Goal: Information Seeking & Learning: Find specific fact

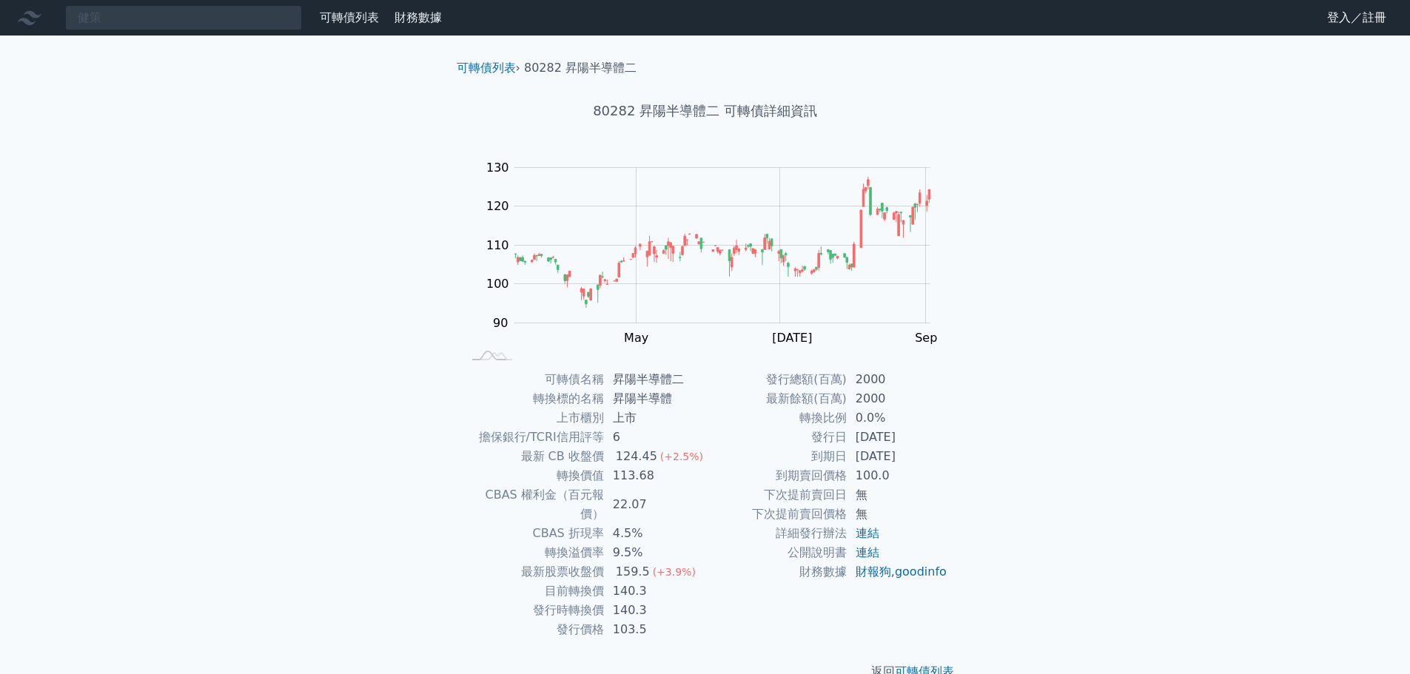
type input "健策"
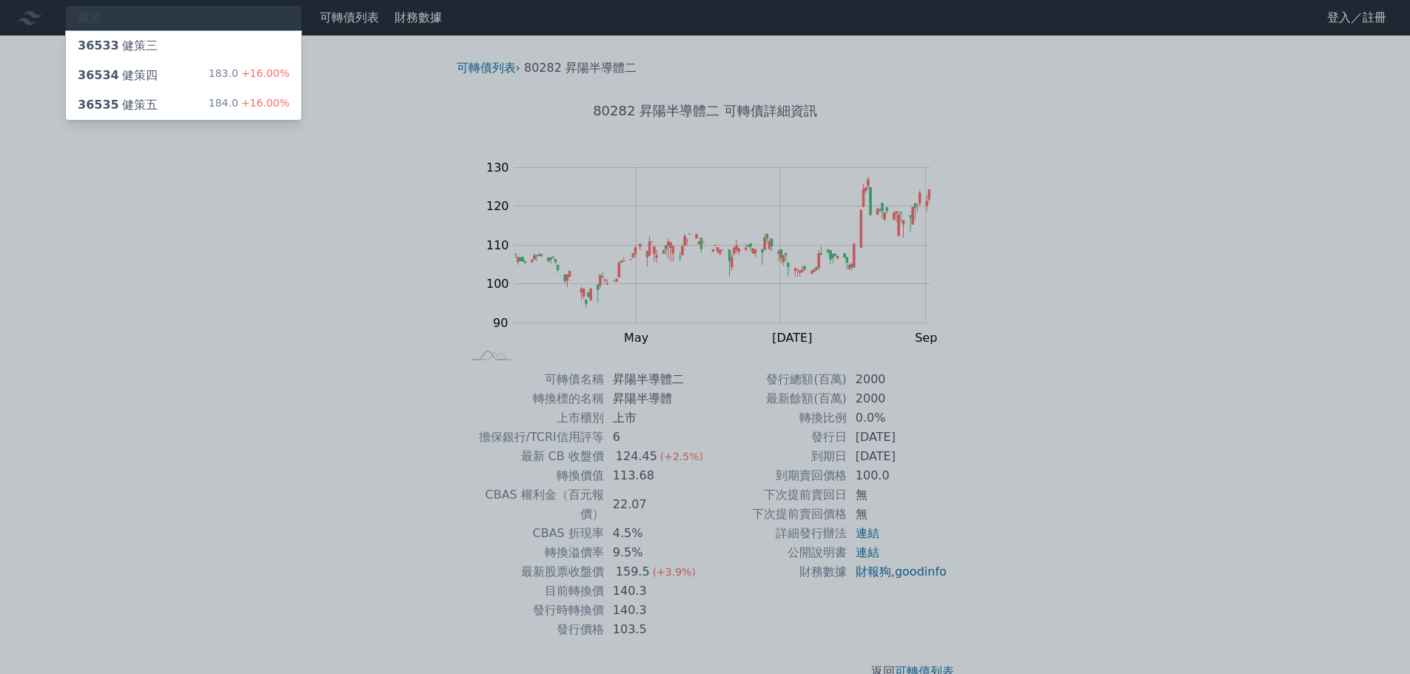
click at [158, 104] on div "36535 健策五 184.0 +16.00%" at bounding box center [183, 105] width 235 height 30
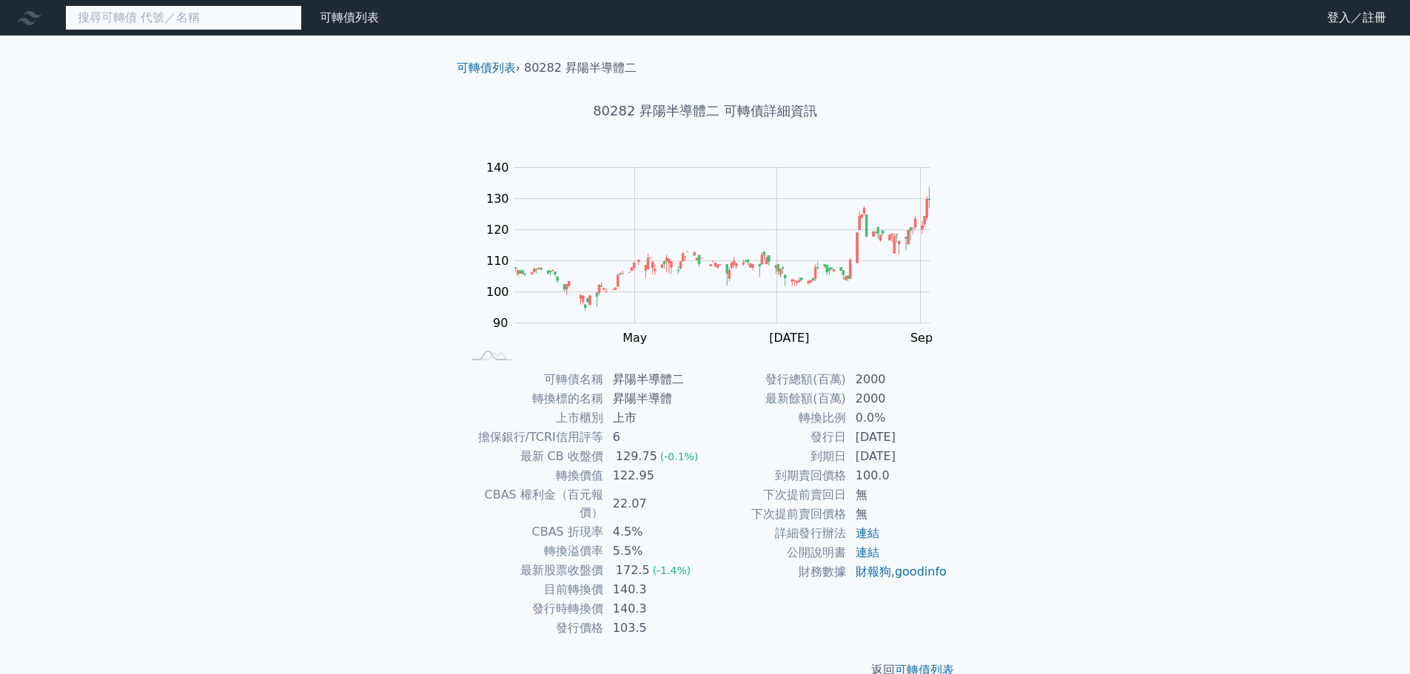
click at [143, 19] on input at bounding box center [183, 17] width 237 height 25
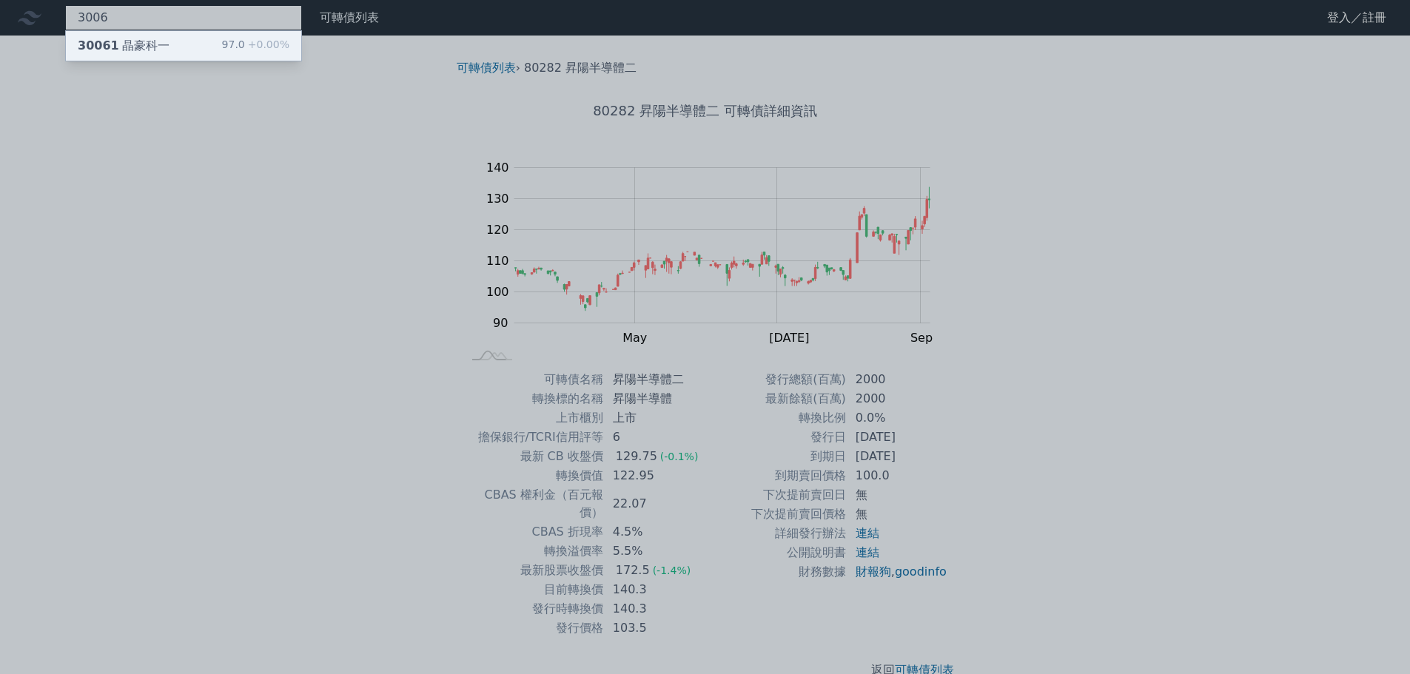
type input "3006"
click at [143, 41] on div "30061 晶豪科一" at bounding box center [124, 46] width 92 height 18
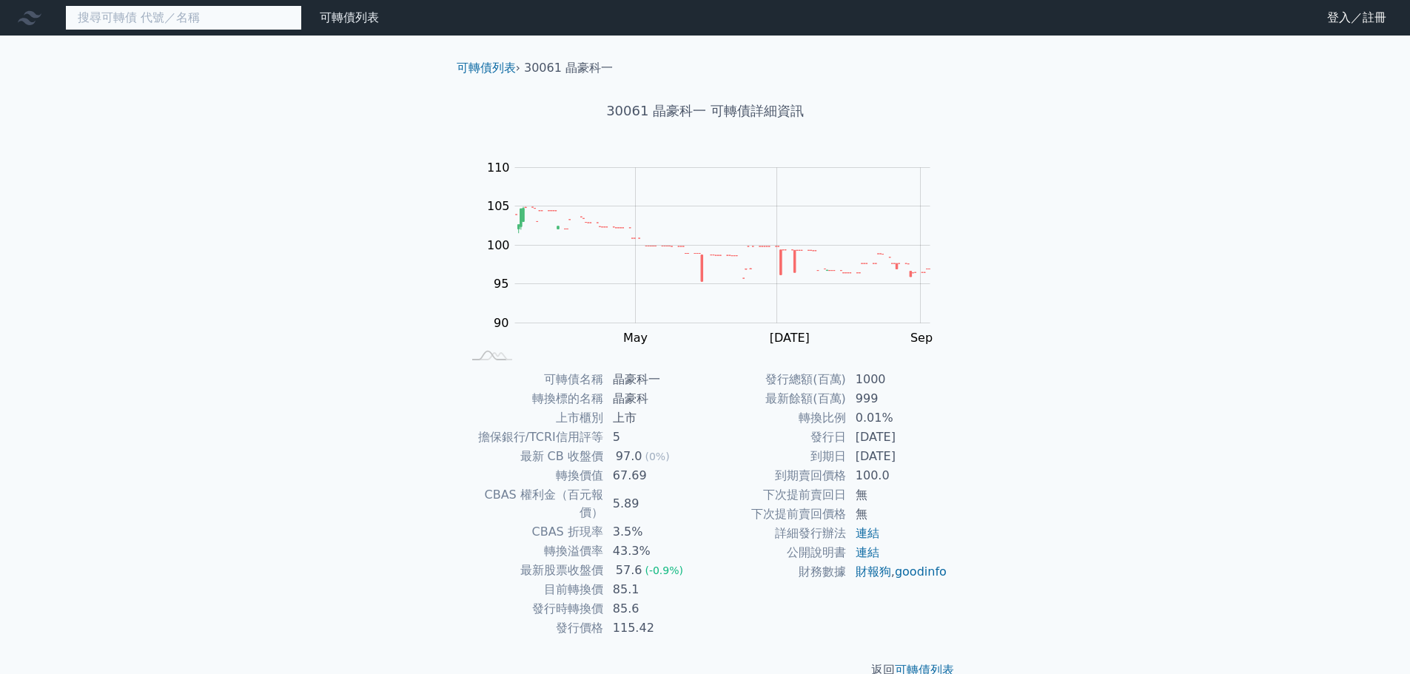
click at [121, 24] on input at bounding box center [183, 17] width 237 height 25
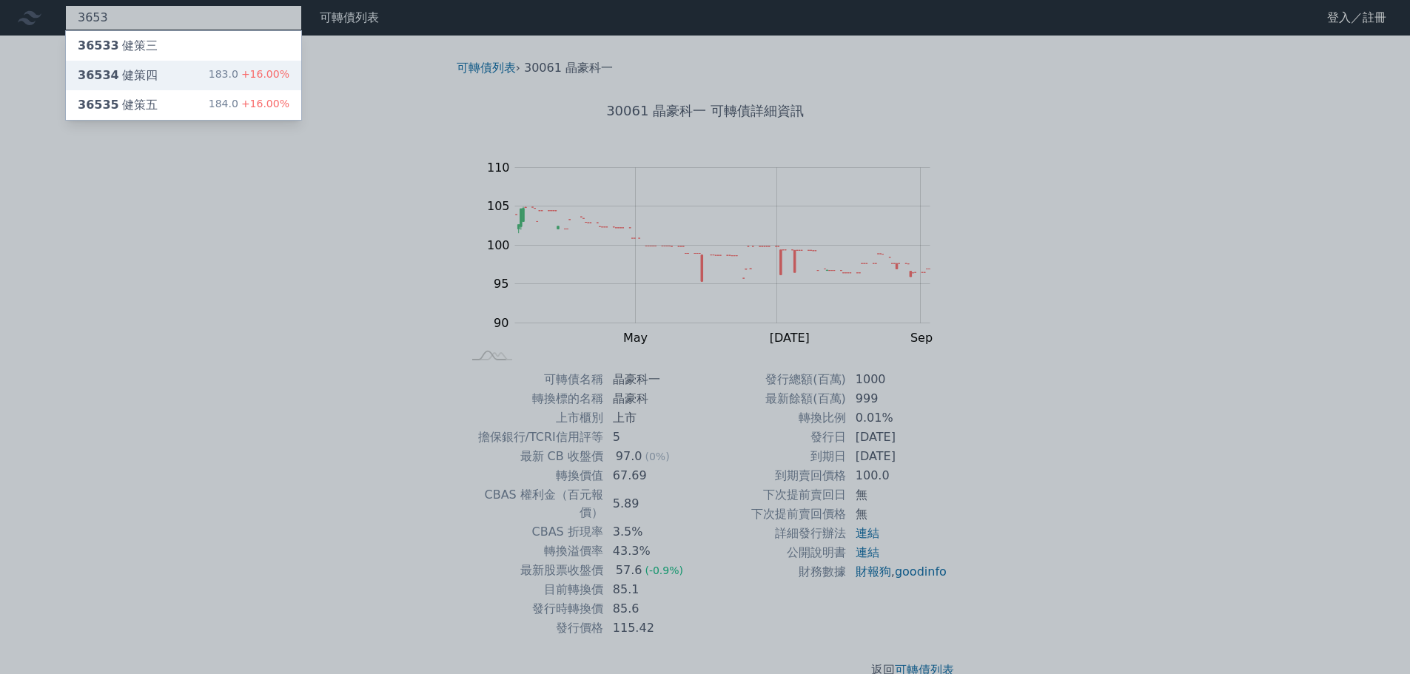
type input "3653"
click at [151, 72] on div "36534 健策四" at bounding box center [118, 76] width 80 height 18
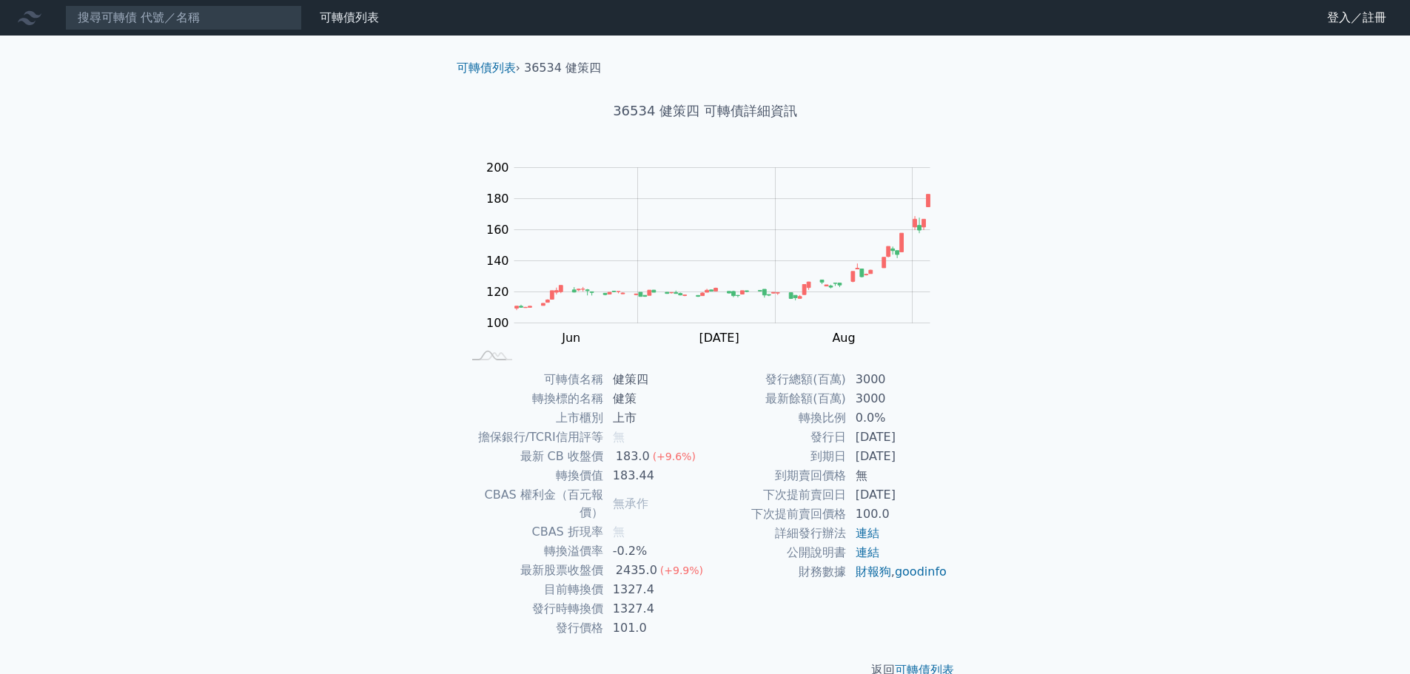
click at [1098, 392] on div "可轉債列表 財務數據 可轉債列表 財務數據 登入／註冊 登入／註冊 可轉債列表 › 36534 健策四 36534 健策四 可轉債詳細資訊 Zoom Out …" at bounding box center [705, 351] width 1410 height 703
drag, startPoint x: 813, startPoint y: 437, endPoint x: 930, endPoint y: 440, distance: 117.0
click at [930, 440] on tr "發行日 [DATE]" at bounding box center [826, 437] width 243 height 19
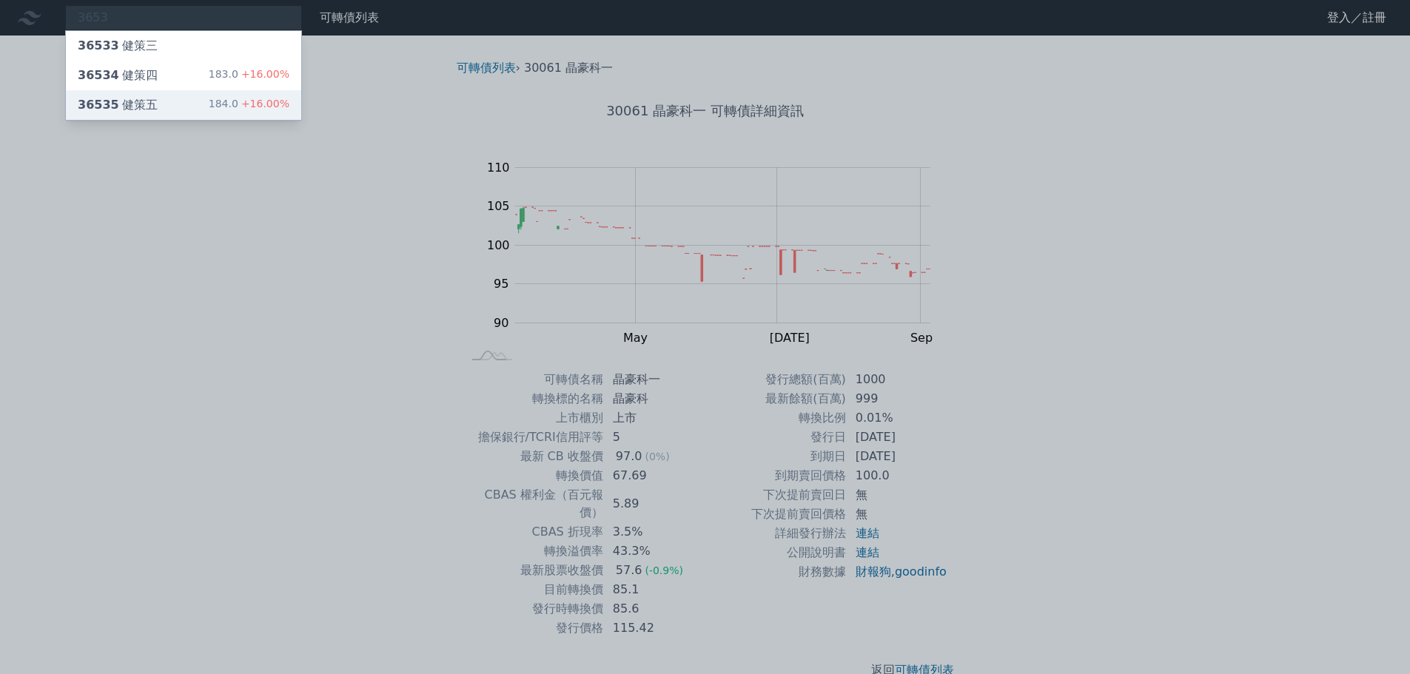
click at [141, 100] on div "36535 健策五" at bounding box center [118, 105] width 80 height 18
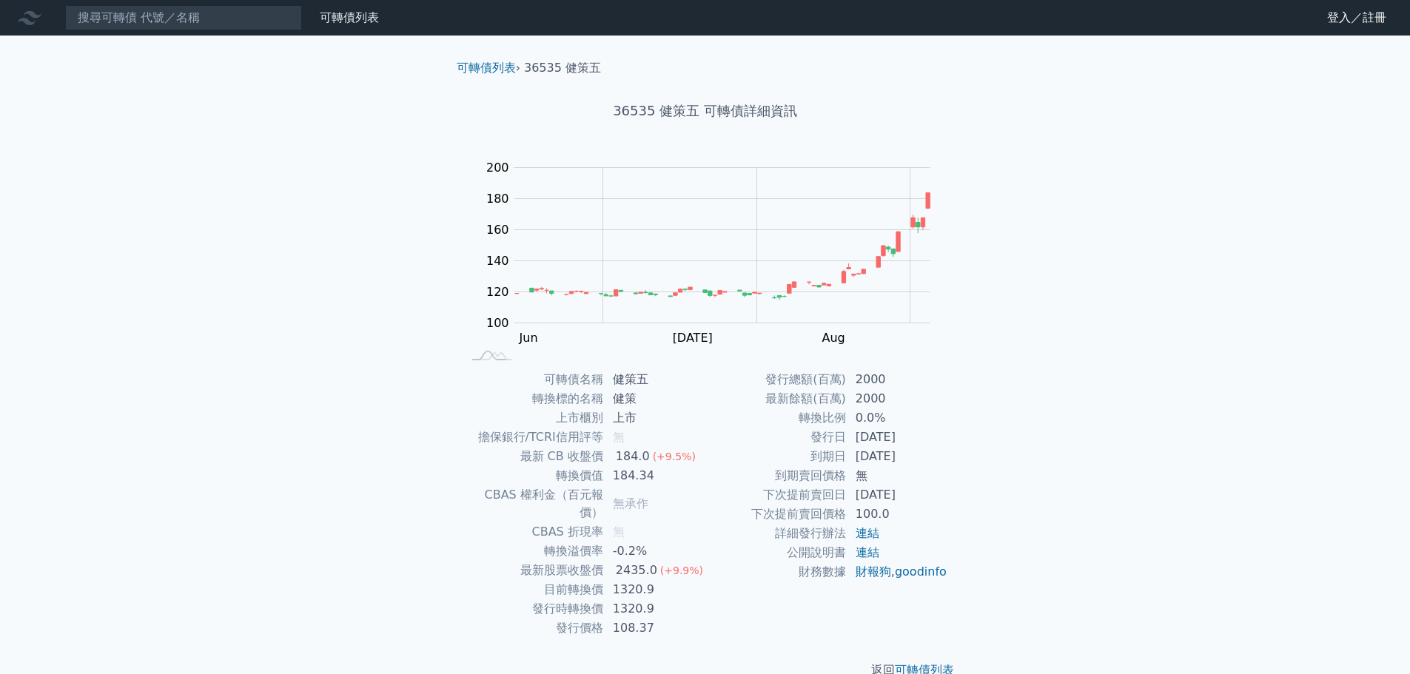
click at [1044, 363] on div "可轉債列表 財務數據 可轉債列表 財務數據 登入／註冊 登入／註冊 可轉債列表 › 36535 健策五 36535 健策五 可轉債詳細資訊 Zoom Out …" at bounding box center [705, 351] width 1410 height 703
